Goal: Information Seeking & Learning: Learn about a topic

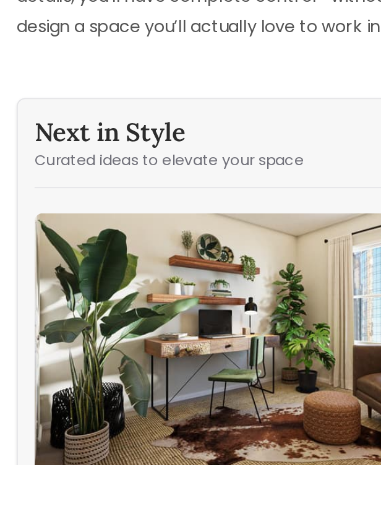
scroll to position [4513, 0]
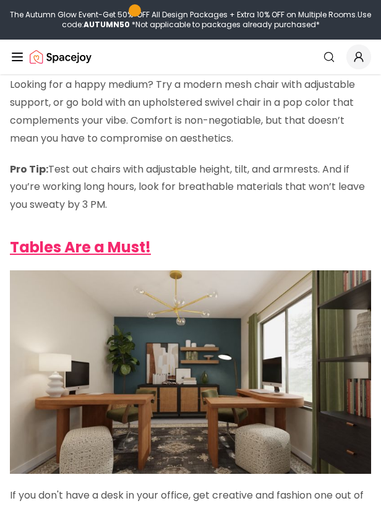
scroll to position [741, 0]
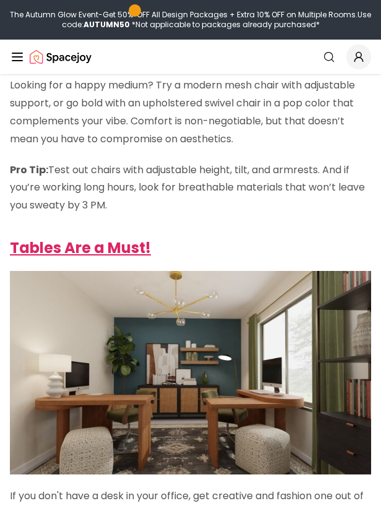
click at [129, 240] on strong "Tables Are a Must!" at bounding box center [80, 248] width 141 height 20
